Goal: Task Accomplishment & Management: Manage account settings

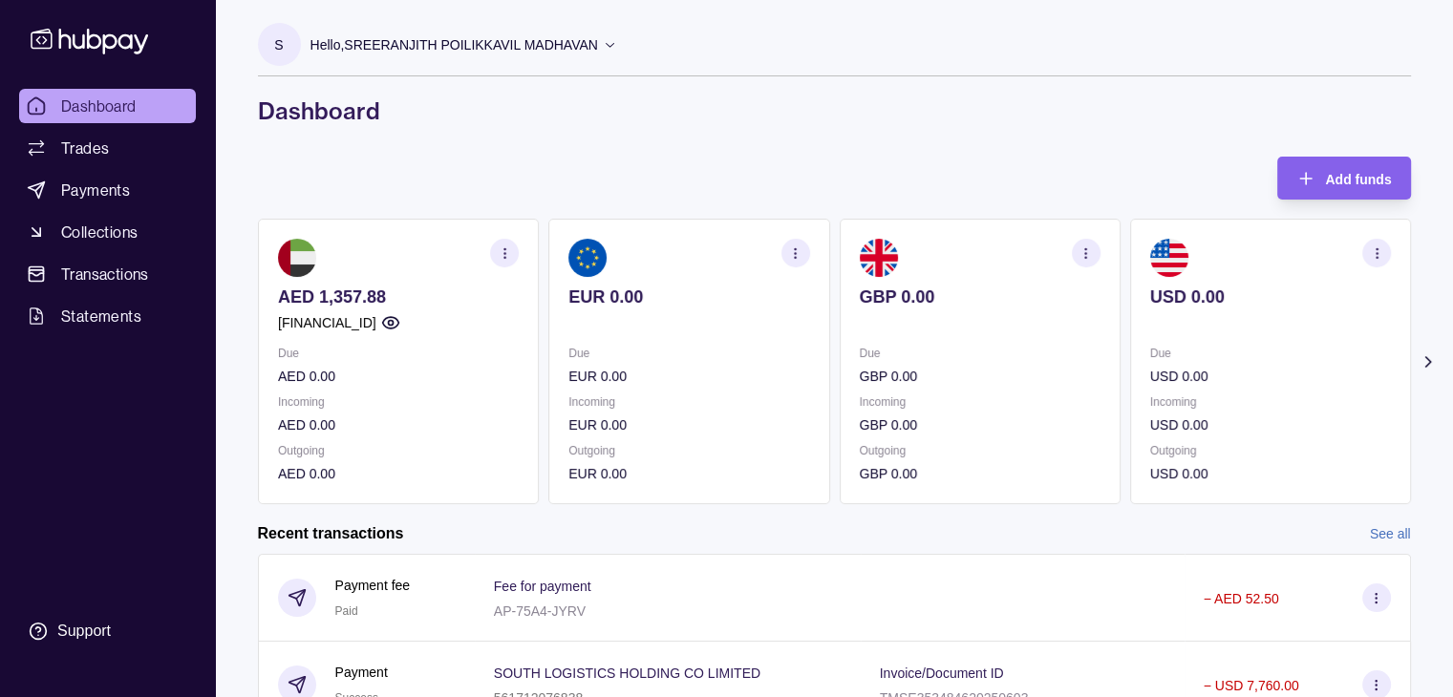
scroll to position [268, 0]
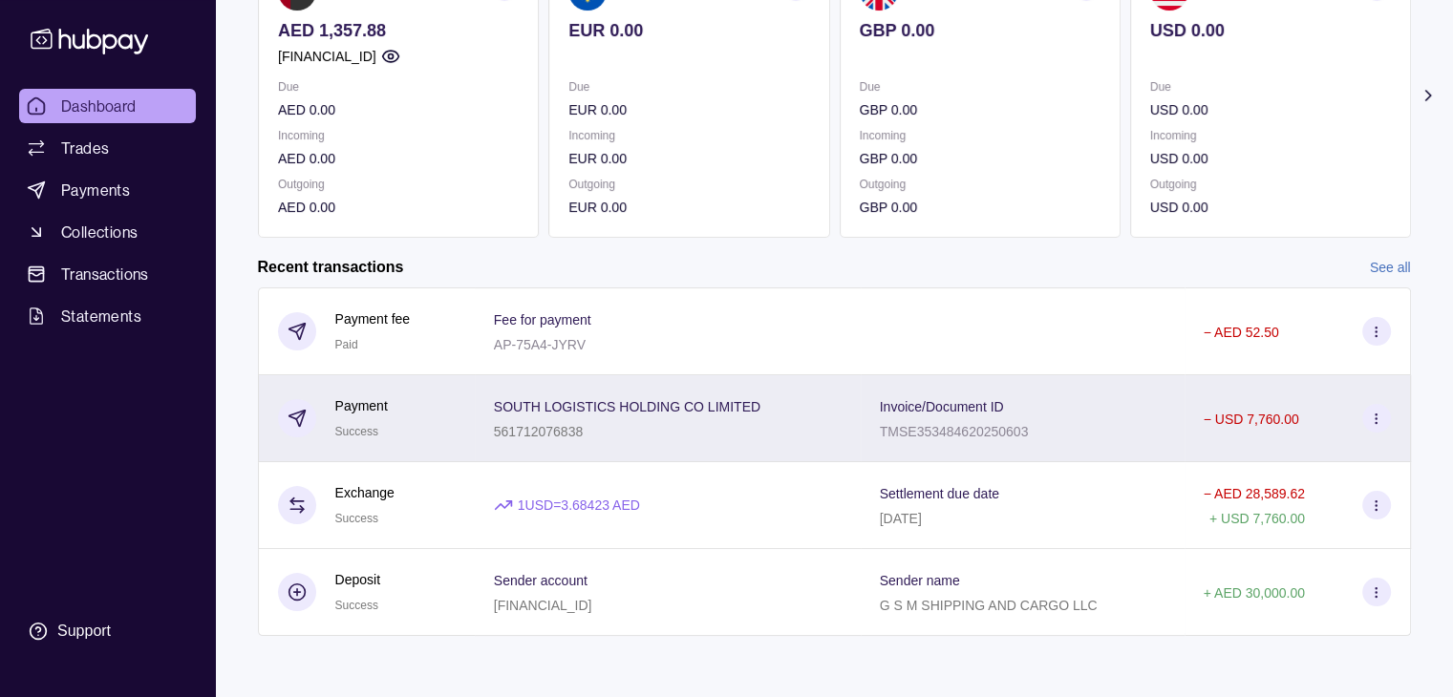
click at [725, 428] on section at bounding box center [1376, 418] width 29 height 29
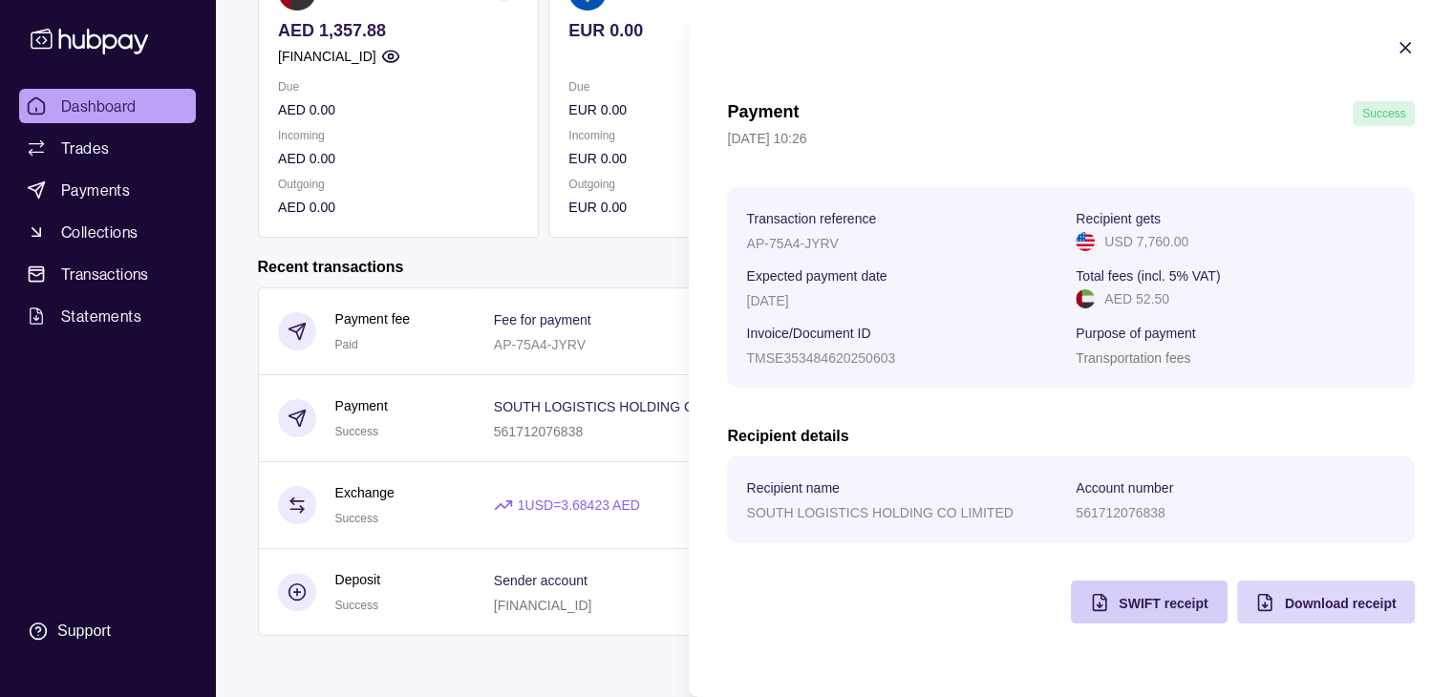
click at [725, 602] on span "SWIFT receipt" at bounding box center [1163, 603] width 89 height 15
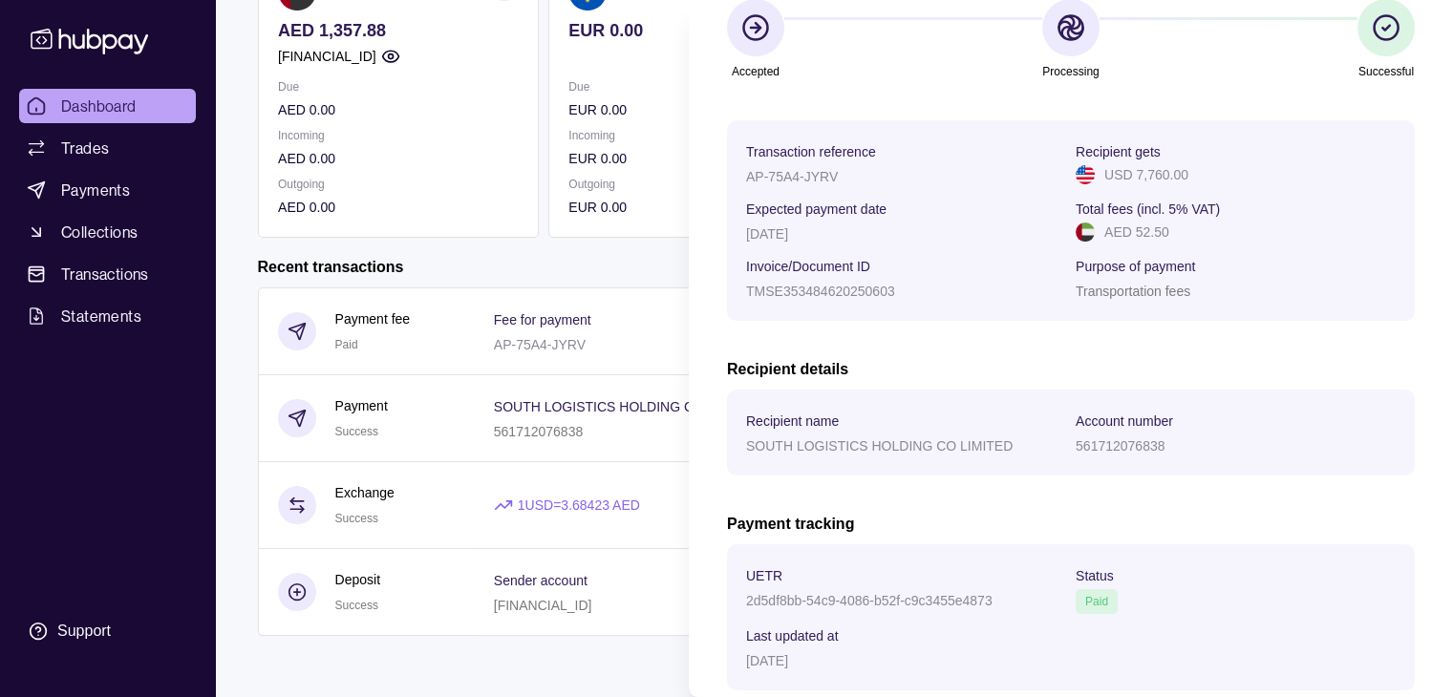
scroll to position [0, 0]
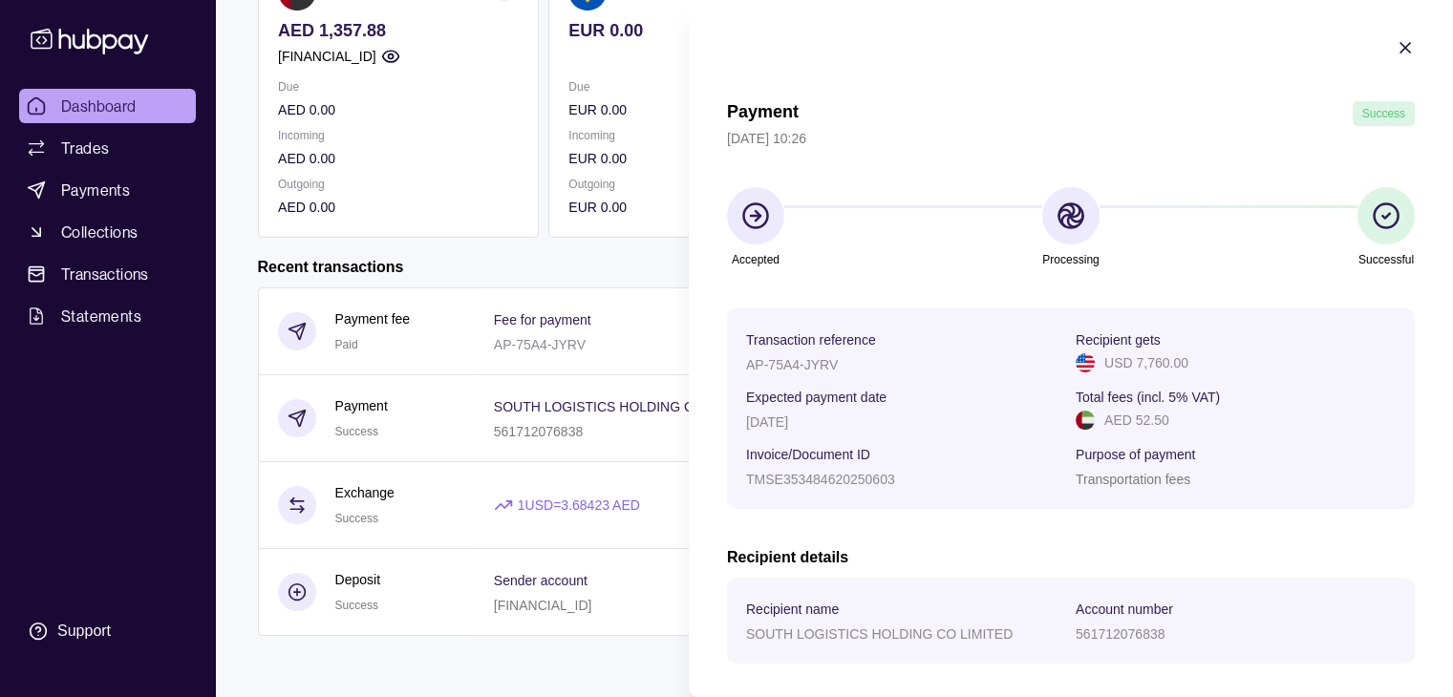
click at [549, 270] on html "Dashboard Trades Payments Collections Transactions Statements Support S Hello, …" at bounding box center [726, 215] width 1453 height 964
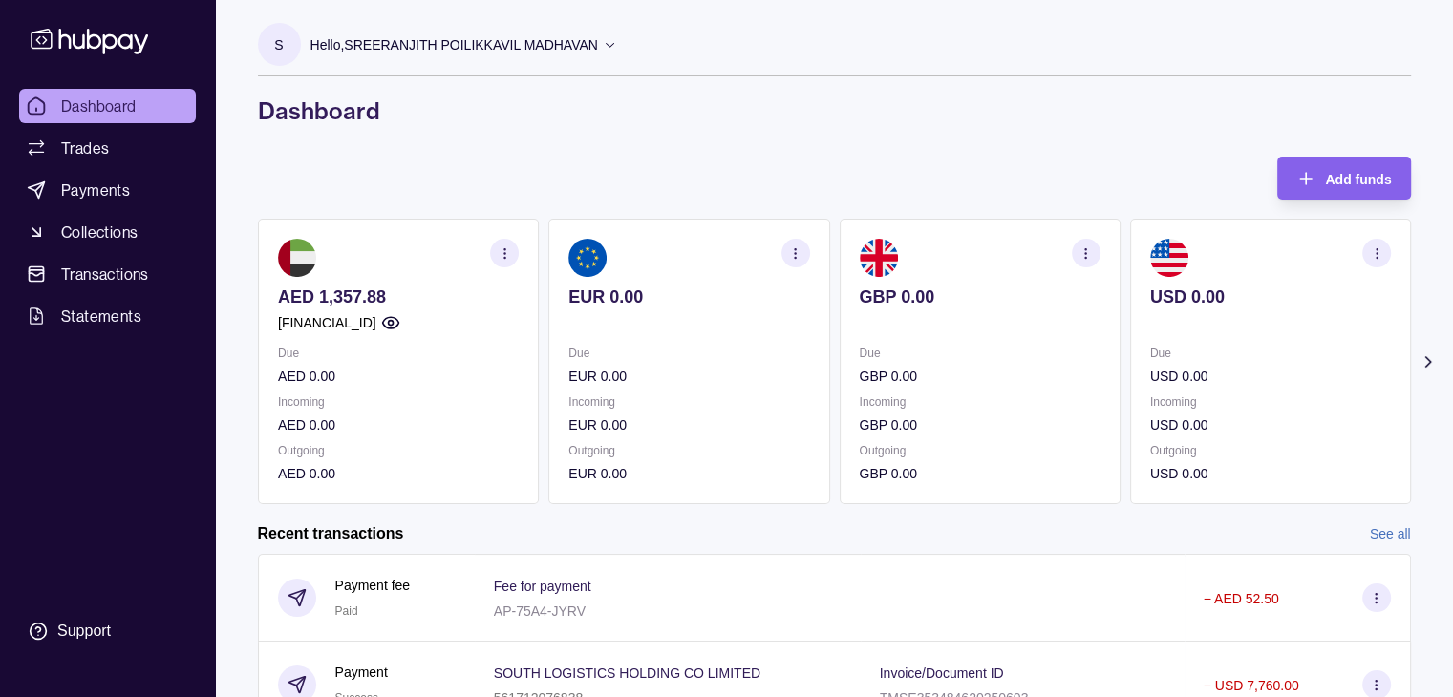
click at [614, 47] on icon at bounding box center [610, 44] width 14 height 14
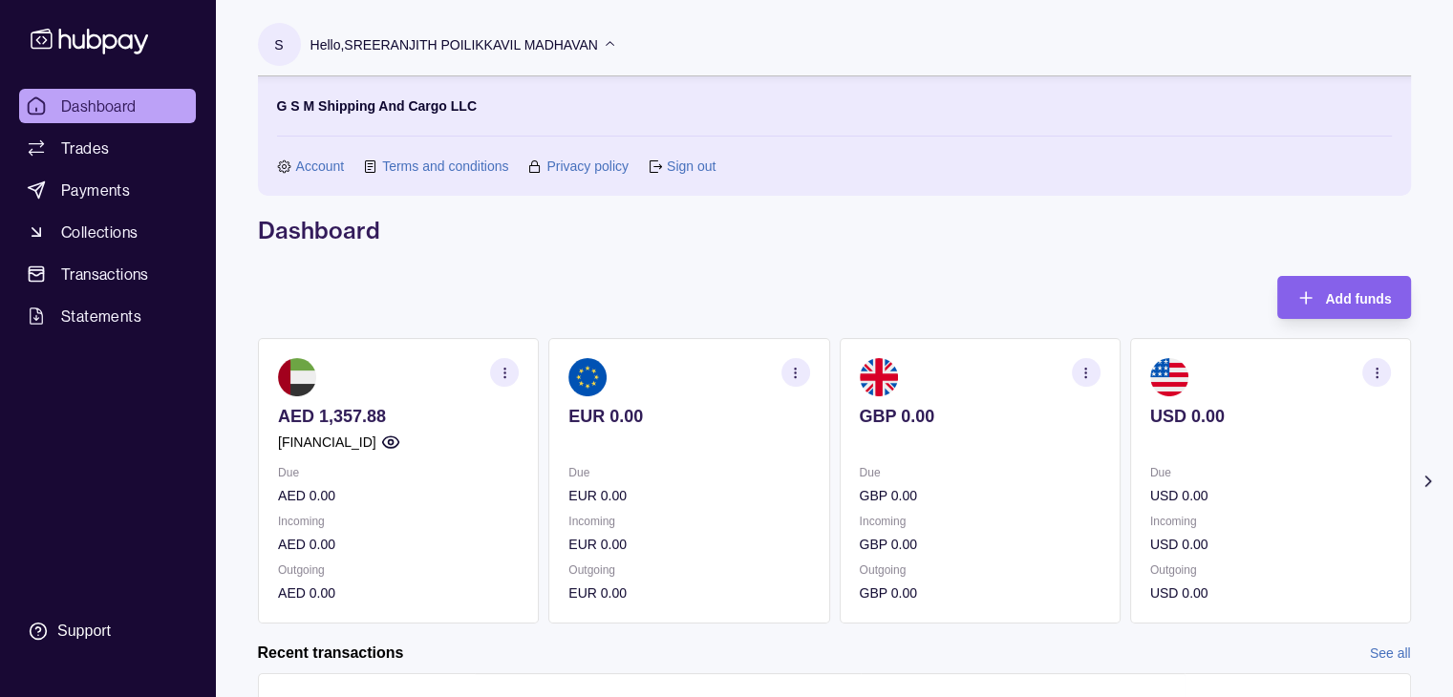
click at [690, 164] on link "Sign out" at bounding box center [691, 166] width 49 height 21
